Goal: Browse casually

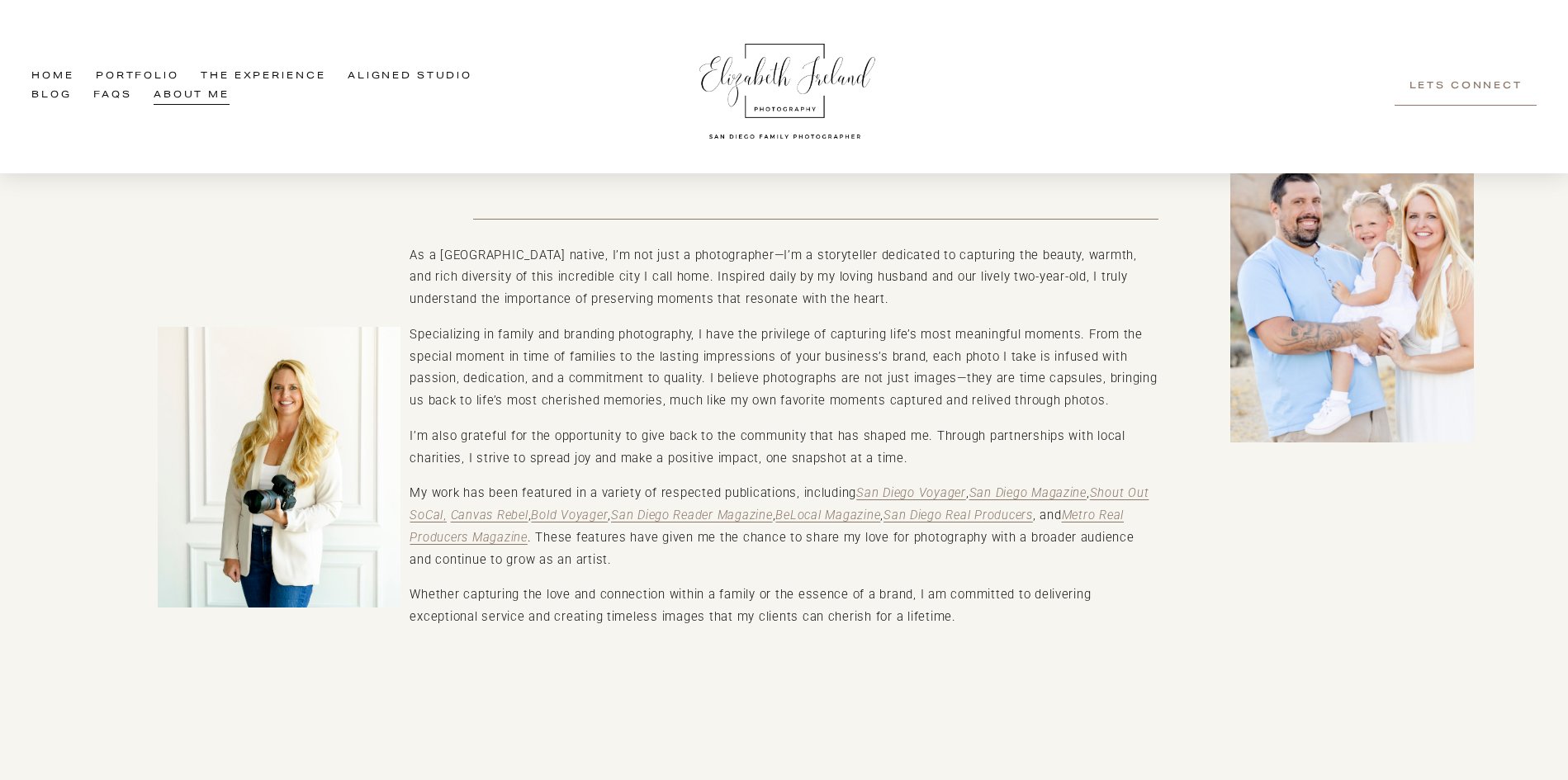
scroll to position [105, 0]
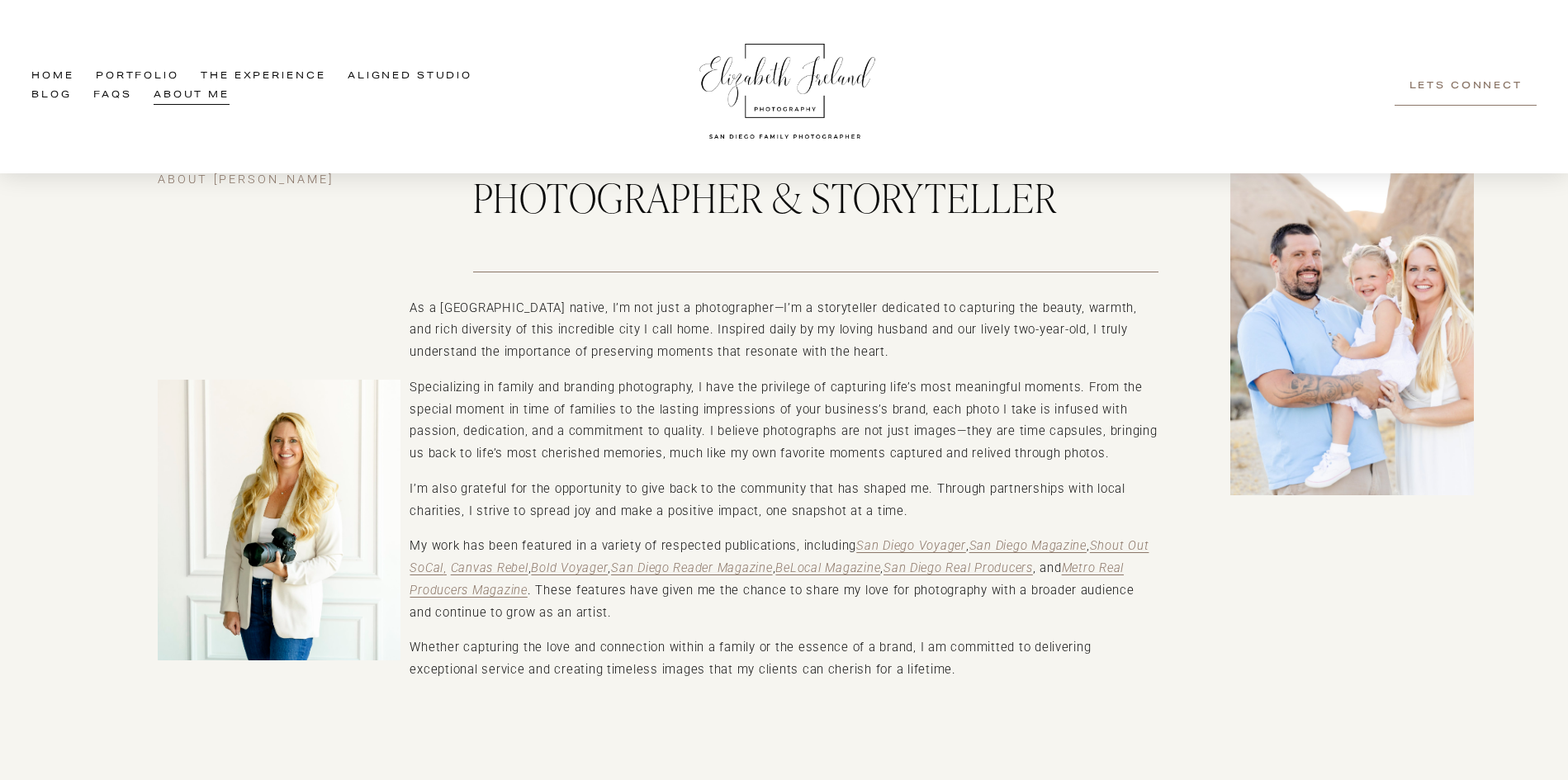
click at [62, 70] on link "Home" at bounding box center [53, 78] width 42 height 19
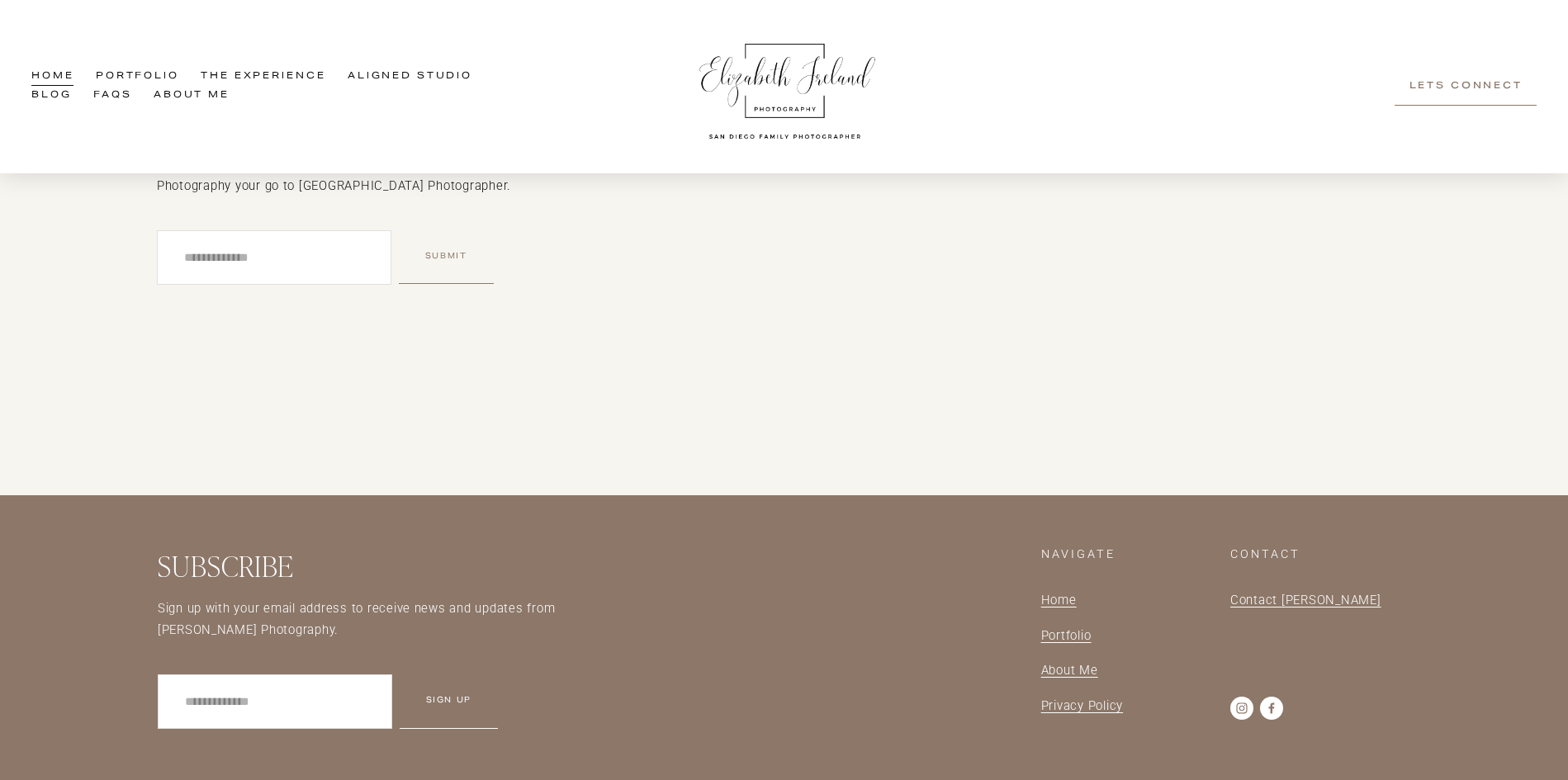
scroll to position [5122, 0]
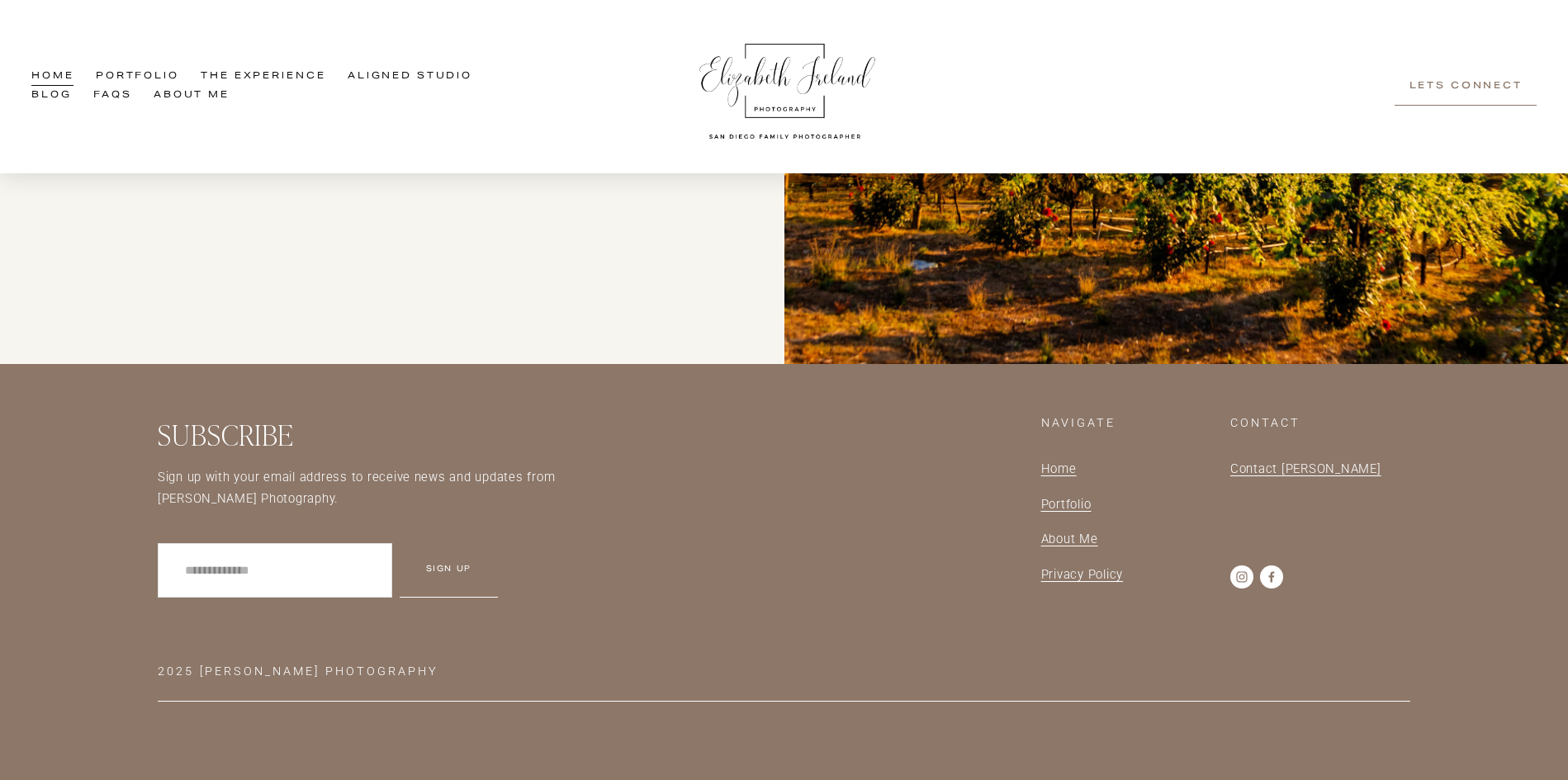
click at [1286, 458] on link "Contact [PERSON_NAME]" at bounding box center [1305, 469] width 151 height 22
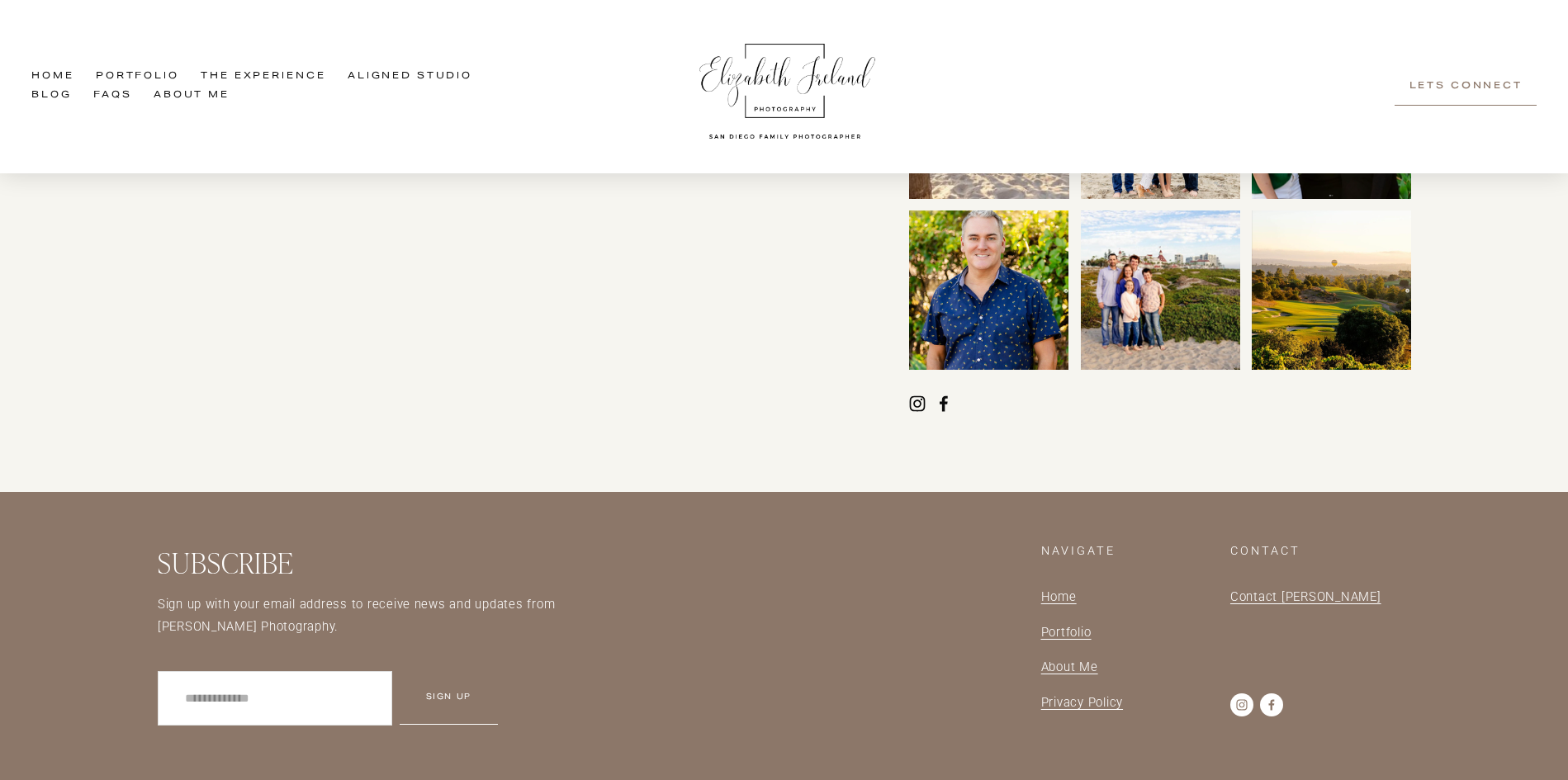
scroll to position [2175, 0]
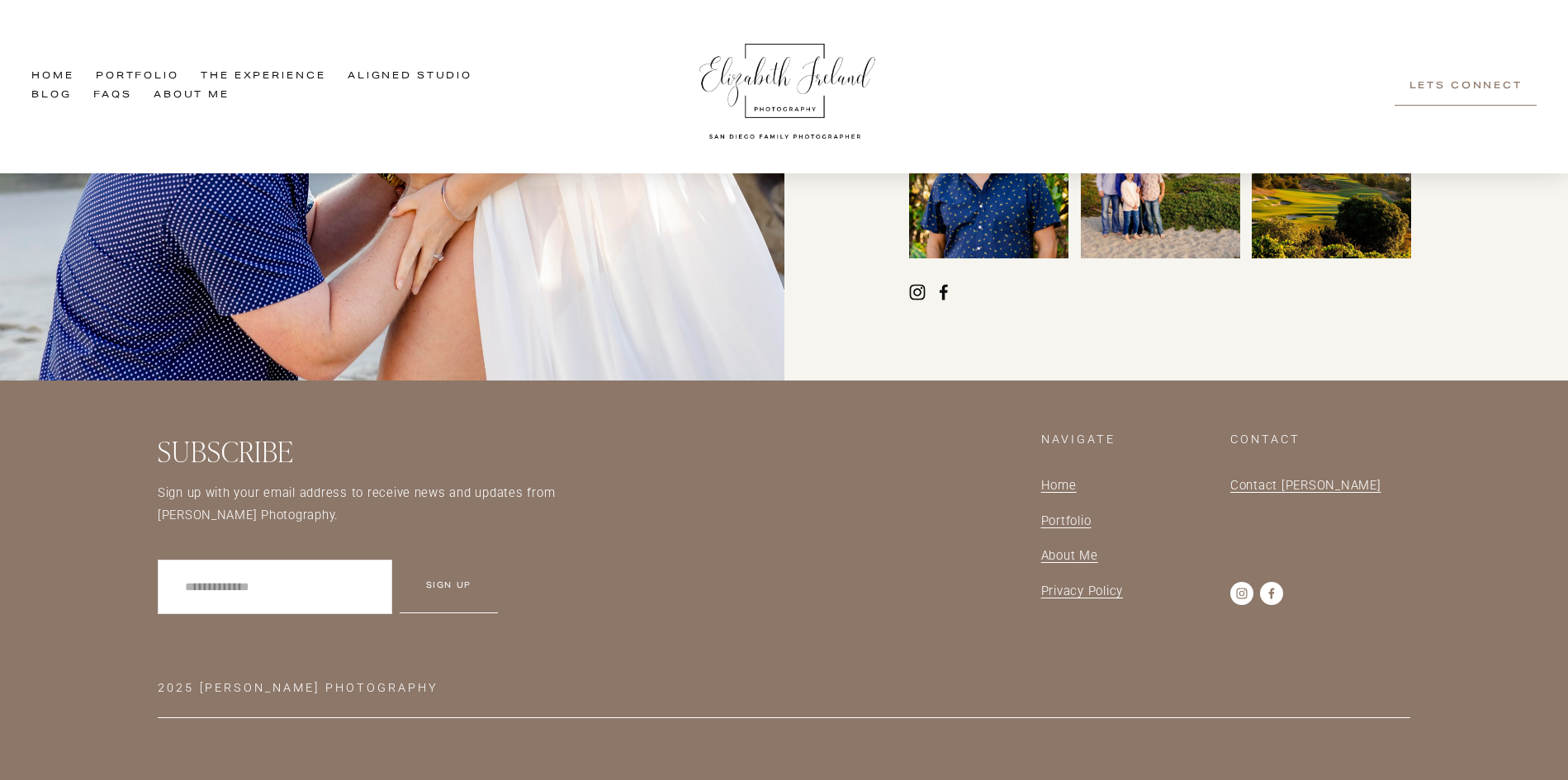
click at [128, 73] on link "Portfolio" at bounding box center [137, 78] width 84 height 19
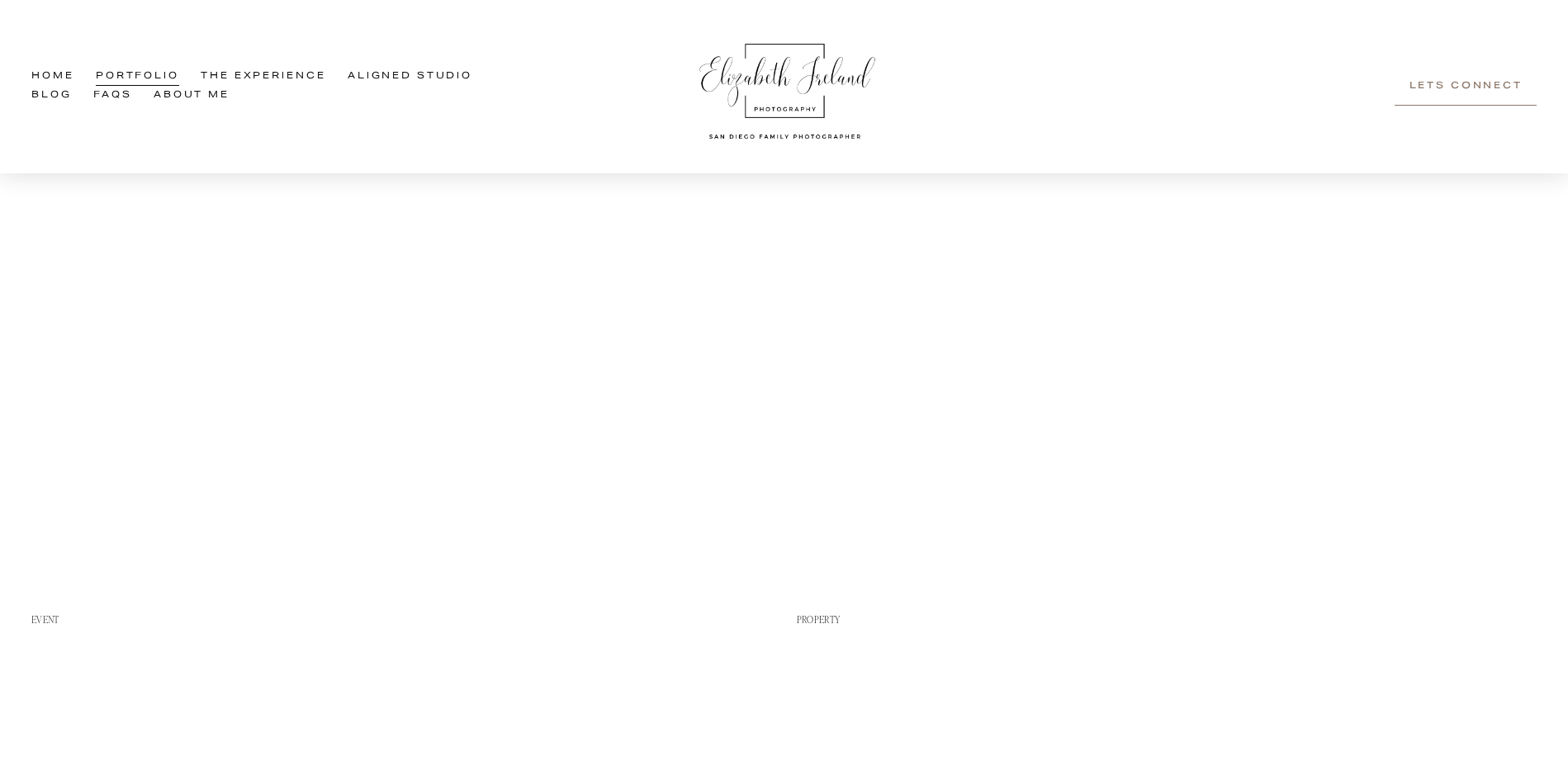
scroll to position [1981, 0]
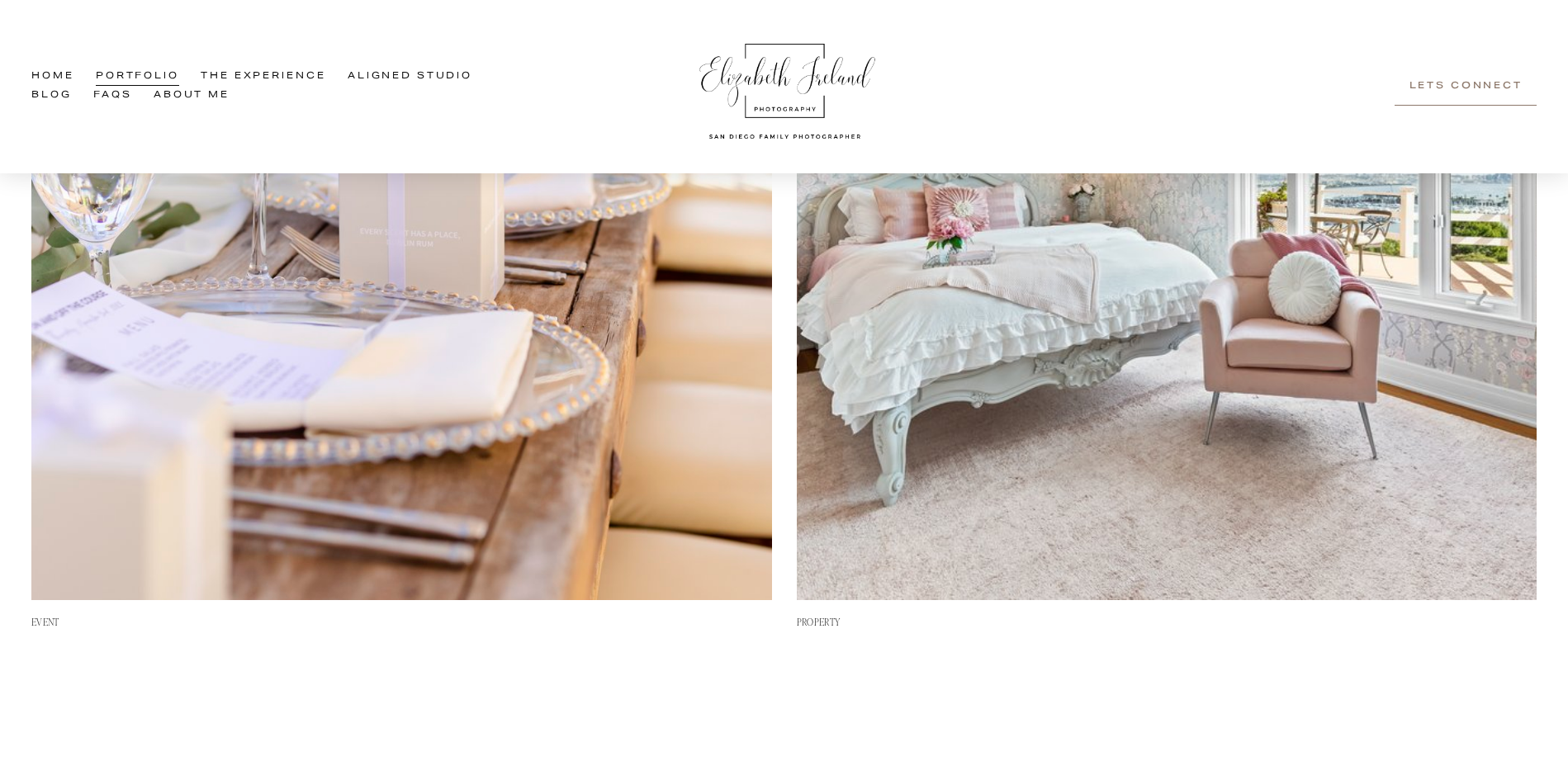
click at [435, 334] on img at bounding box center [402, 230] width 740 height 740
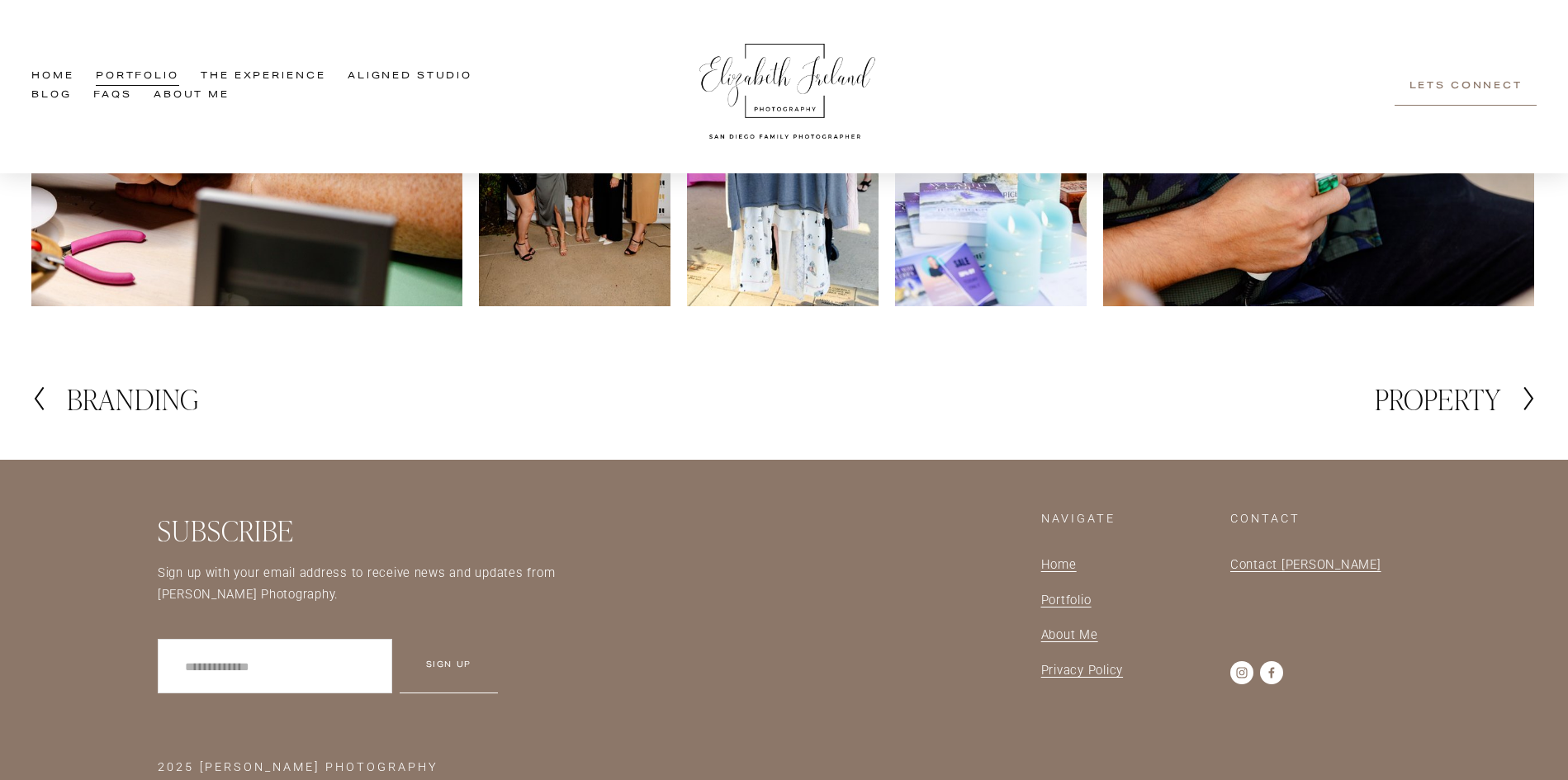
scroll to position [3276, 0]
